Goal: Find specific page/section: Find specific page/section

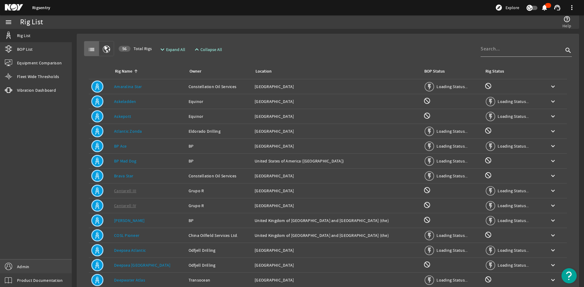
drag, startPoint x: 38, startPoint y: 262, endPoint x: 41, endPoint y: 262, distance: 3.4
click at [38, 262] on link "Admin" at bounding box center [36, 267] width 72 height 14
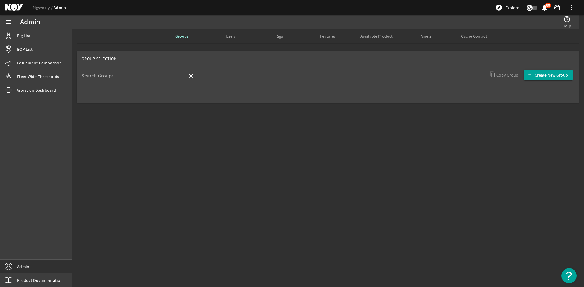
click at [229, 27] on div "Admin" at bounding box center [158, 22] width 277 height 14
click at [230, 37] on span "Users" at bounding box center [231, 36] width 10 height 4
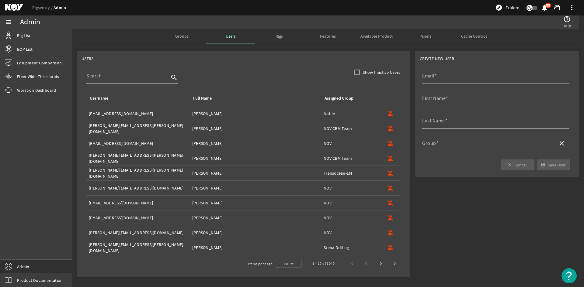
click at [157, 79] on input at bounding box center [127, 75] width 83 height 7
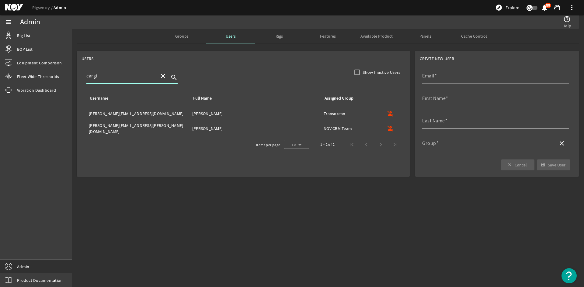
type input "cargi"
click at [185, 41] on span "Groups" at bounding box center [181, 36] width 13 height 15
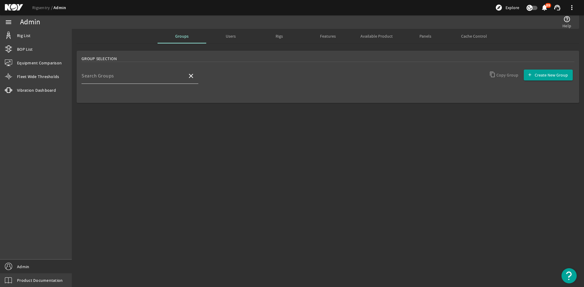
click at [123, 71] on div "Search Groups" at bounding box center [131, 76] width 101 height 16
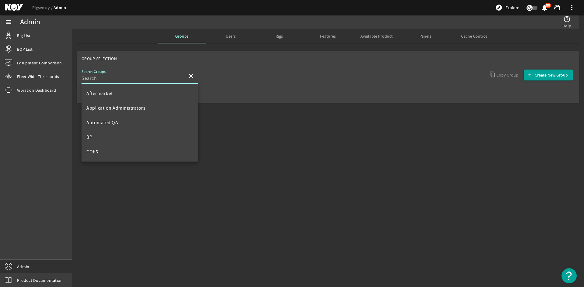
click at [123, 74] on div "Search Groups" at bounding box center [131, 76] width 101 height 16
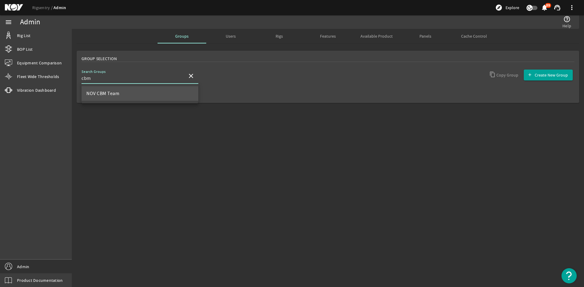
type input "cbm"
click at [113, 98] on mat-option "NOV CBM Team" at bounding box center [139, 93] width 117 height 15
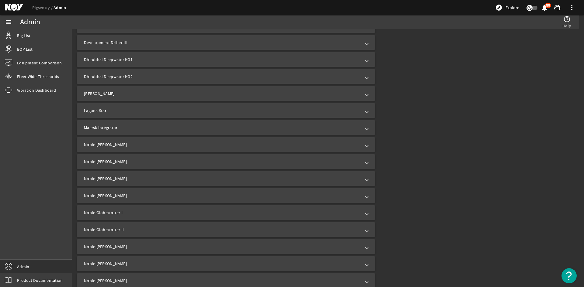
scroll to position [715, 0]
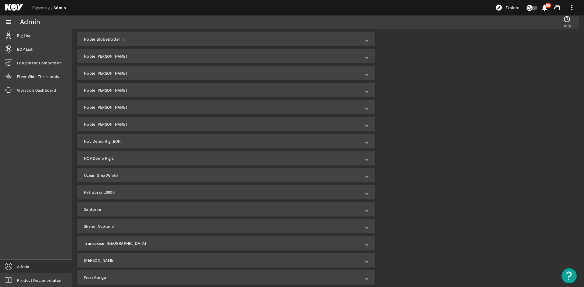
click at [161, 206] on mat-expansion-panel-header "Santorini" at bounding box center [226, 209] width 299 height 15
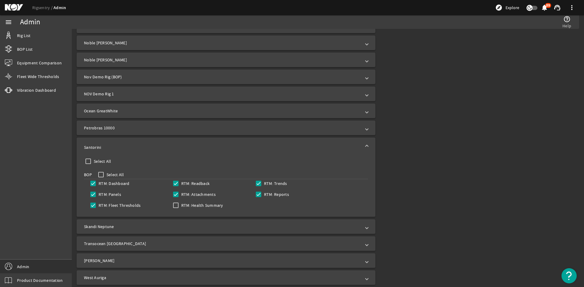
scroll to position [779, 0]
click at [178, 199] on div "RTM: Dashboard RTM: Readback RTM: Trends RTM: Panels RTM: Attachments RTM: Repo…" at bounding box center [211, 195] width 255 height 33
click at [177, 208] on input "RTM: Health Summary" at bounding box center [175, 205] width 9 height 9
checkbox input "true"
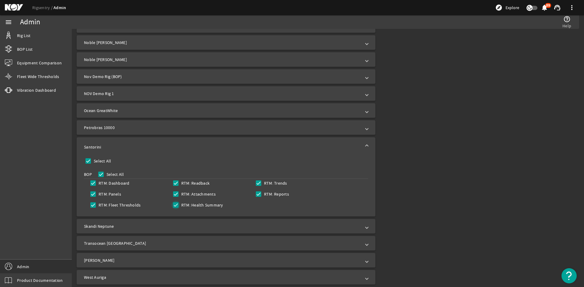
checkbox input "true"
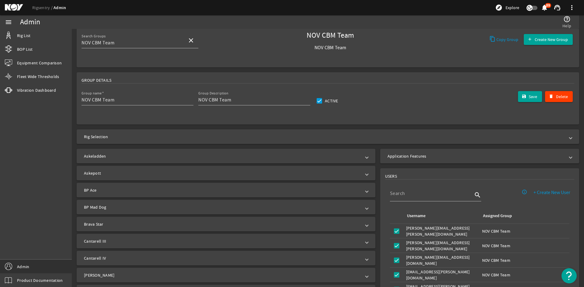
scroll to position [0, 0]
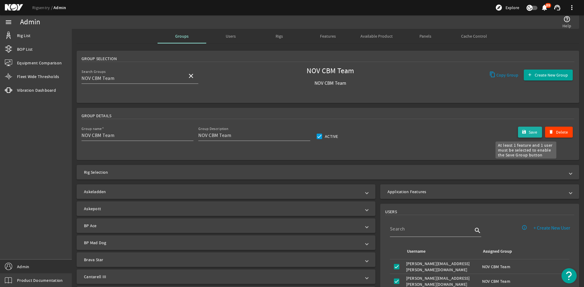
click at [521, 132] on mat-icon "submit" at bounding box center [523, 132] width 5 height 5
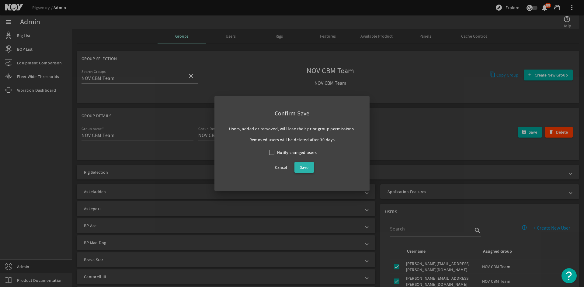
click at [308, 172] on span at bounding box center [303, 167] width 19 height 15
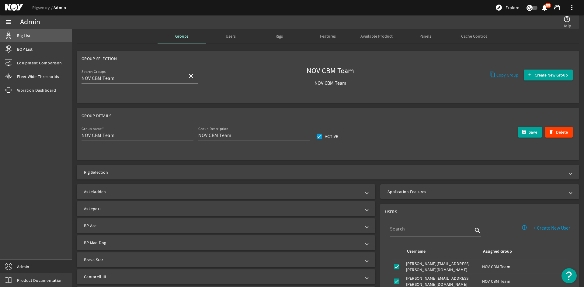
click at [46, 29] on link "Rig List" at bounding box center [36, 35] width 72 height 13
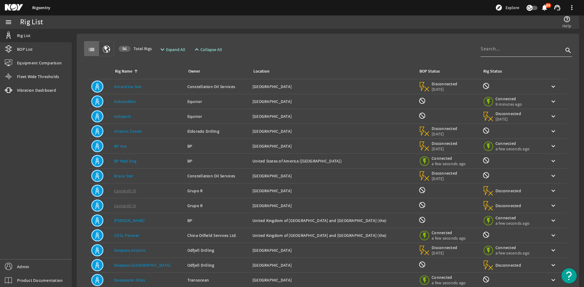
click at [483, 54] on div at bounding box center [521, 49] width 83 height 16
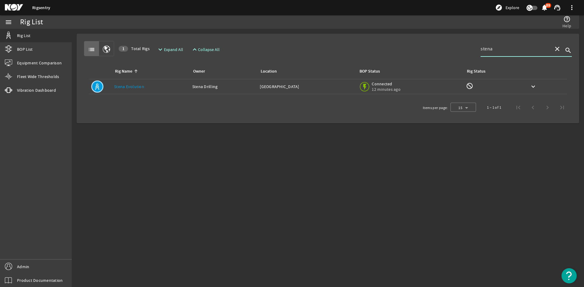
type input "stena"
click at [137, 86] on link "Stena Evolution" at bounding box center [129, 86] width 30 height 5
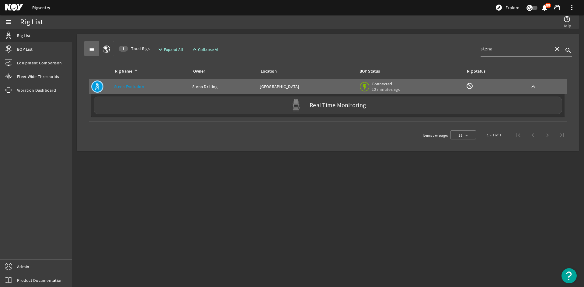
click at [26, 269] on span "Admin" at bounding box center [23, 267] width 12 height 6
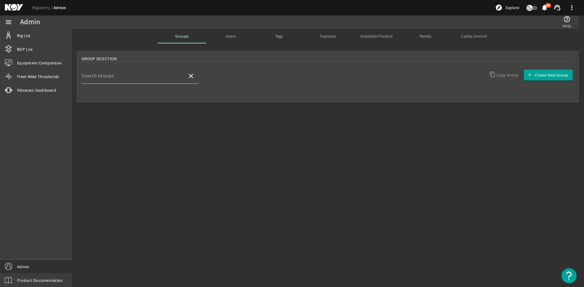
click at [149, 71] on div "Search Groups" at bounding box center [131, 76] width 101 height 16
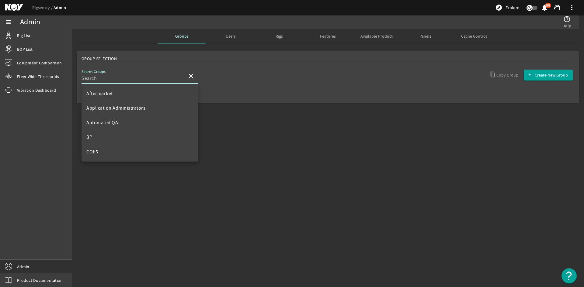
click at [153, 79] on input "Search Groups" at bounding box center [131, 78] width 101 height 7
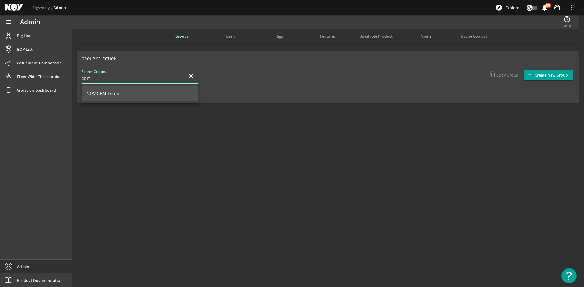
type input "cbm"
click at [147, 97] on mat-option "NOV CBM Team" at bounding box center [139, 93] width 117 height 15
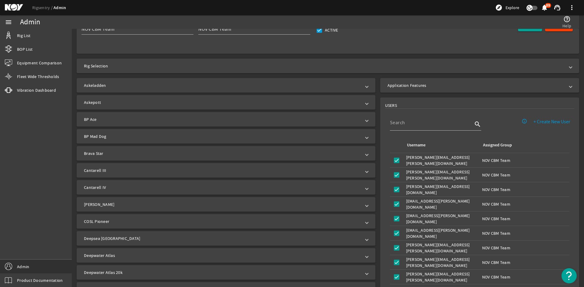
scroll to position [46, 0]
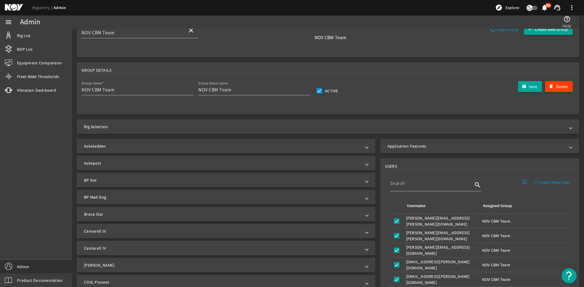
click at [192, 133] on mat-expansion-panel-header "Rig Selection" at bounding box center [328, 126] width 502 height 15
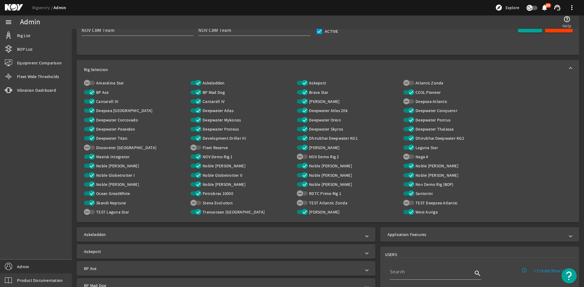
scroll to position [106, 0]
click at [196, 202] on span "button" at bounding box center [195, 202] width 11 height 4
click at [195, 202] on span "button" at bounding box center [195, 202] width 11 height 4
click at [42, 42] on link "Rig List" at bounding box center [36, 35] width 72 height 13
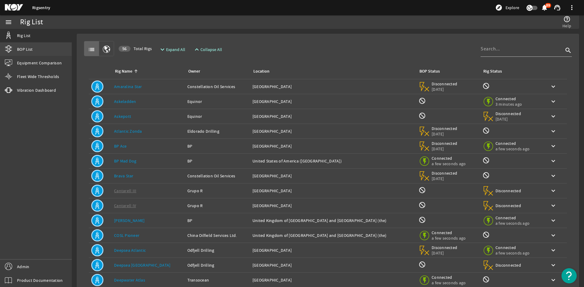
click at [40, 50] on link "BOP List" at bounding box center [36, 49] width 72 height 13
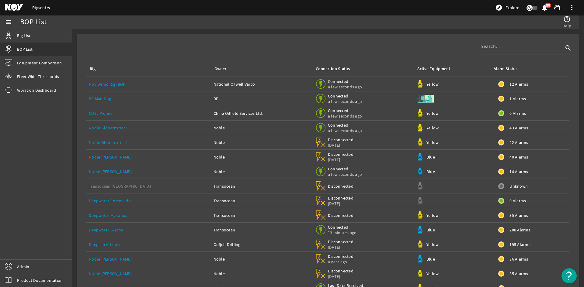
click at [519, 234] on td "208 Alarms" at bounding box center [529, 230] width 79 height 15
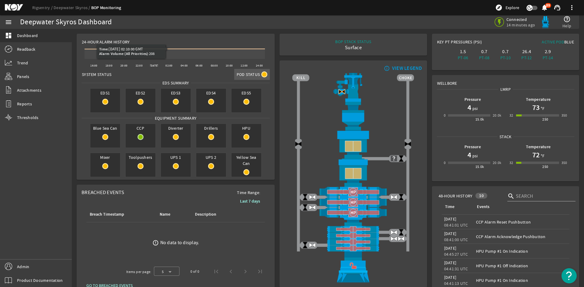
click at [255, 74] on span "Pod Status" at bounding box center [248, 74] width 23 height 6
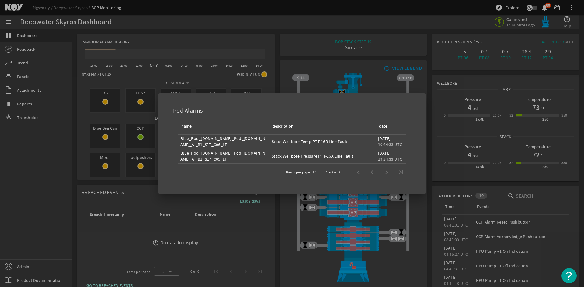
click at [268, 55] on div at bounding box center [292, 143] width 584 height 287
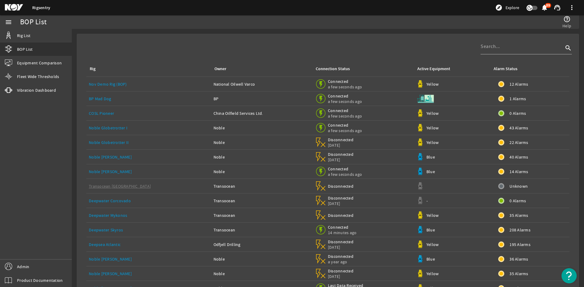
click at [103, 132] on td "Noble Globetrotter I" at bounding box center [148, 128] width 125 height 15
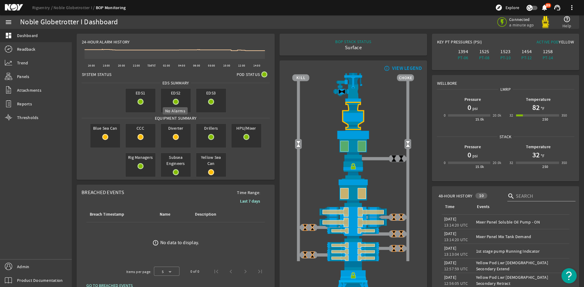
click at [175, 101] on mat-icon at bounding box center [176, 102] width 6 height 6
click at [50, 7] on link "Rigsentry" at bounding box center [42, 7] width 21 height 5
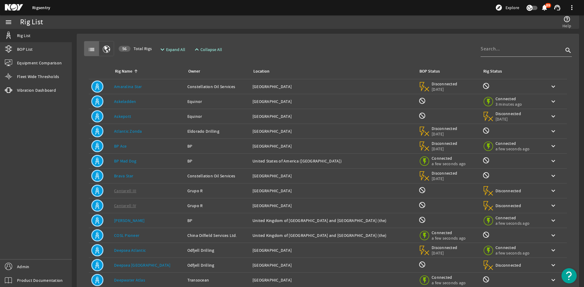
click at [335, 99] on div "Location: Norway" at bounding box center [332, 102] width 161 height 6
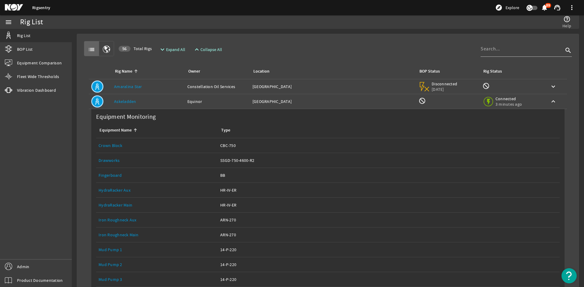
click at [335, 99] on div "Location: Norway" at bounding box center [332, 102] width 161 height 6
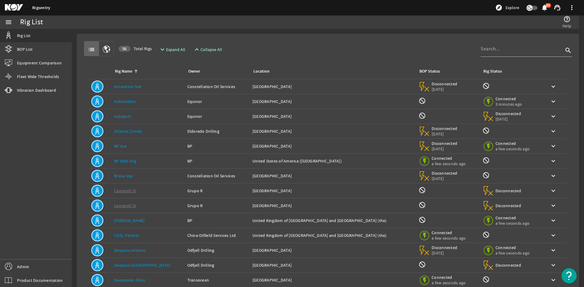
click at [217, 149] on div "Owner: BP" at bounding box center [217, 146] width 60 height 6
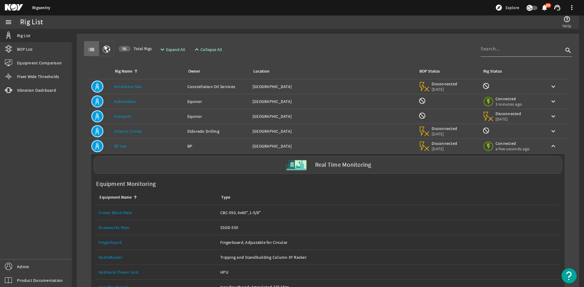
click at [217, 149] on div "Owner: BP" at bounding box center [217, 146] width 60 height 6
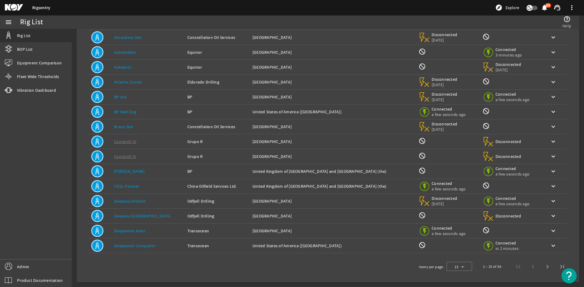
scroll to position [50, 0]
click at [542, 266] on span "Next page" at bounding box center [547, 266] width 15 height 15
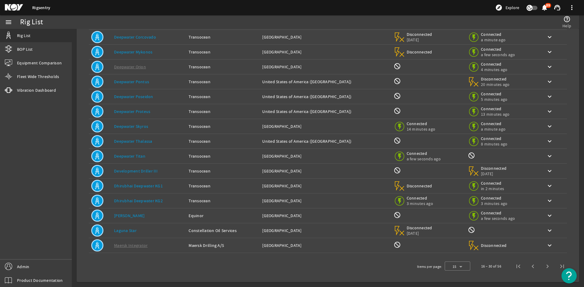
scroll to position [0, 0]
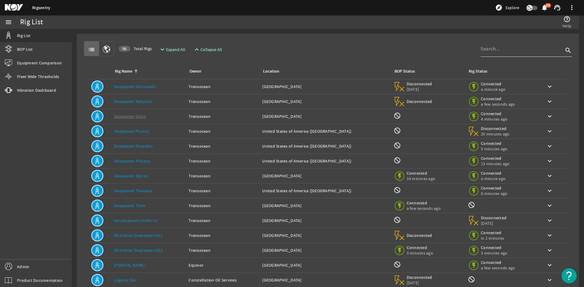
click at [494, 45] on input at bounding box center [521, 48] width 83 height 7
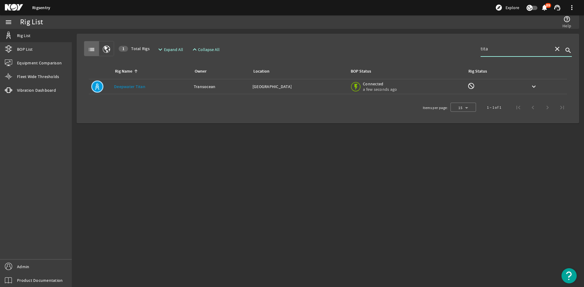
type input "tita"
click at [174, 93] on td "Rig Name: Deepwater Titan" at bounding box center [152, 86] width 80 height 15
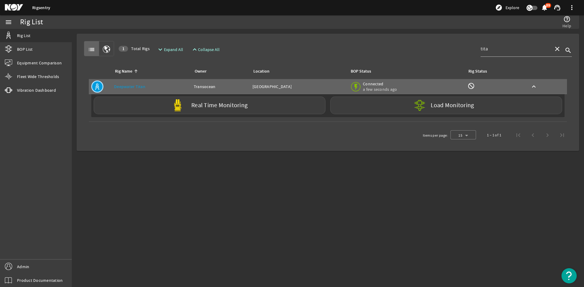
click at [38, 42] on div "Rig List" at bounding box center [36, 36] width 72 height 14
click at [36, 38] on link "Rig List" at bounding box center [36, 35] width 72 height 13
click at [265, 6] on div "Rigsentry explore Explore notifications 89 support_agent more_vert" at bounding box center [292, 7] width 584 height 15
